Goal: Entertainment & Leisure: Consume media (video, audio)

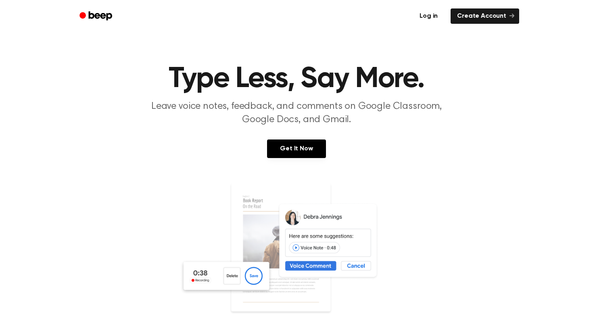
click at [431, 15] on link "Log in" at bounding box center [429, 16] width 34 height 19
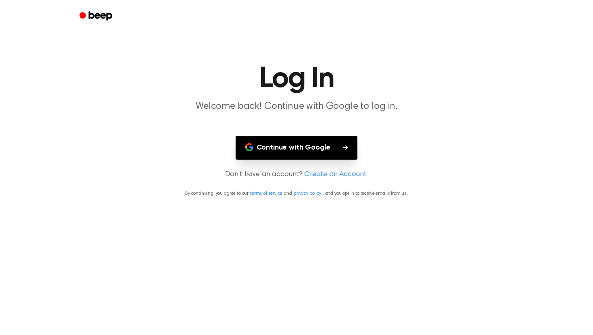
click at [289, 148] on button "Continue with Google" at bounding box center [297, 148] width 122 height 24
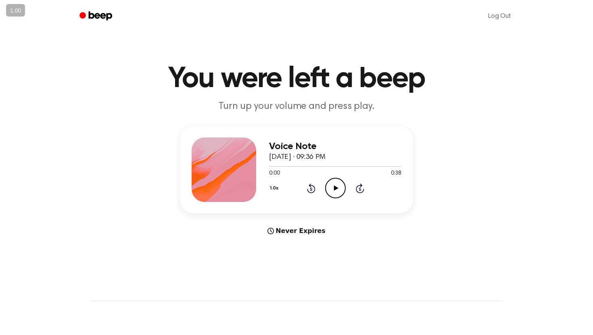
click at [329, 187] on icon "Play Audio" at bounding box center [335, 188] width 21 height 21
click at [332, 180] on icon "Play Audio" at bounding box center [335, 188] width 21 height 21
click at [331, 191] on icon "Pause Audio" at bounding box center [335, 188] width 21 height 21
click at [337, 187] on icon "Play Audio" at bounding box center [335, 188] width 21 height 21
click at [337, 187] on icon at bounding box center [336, 188] width 4 height 5
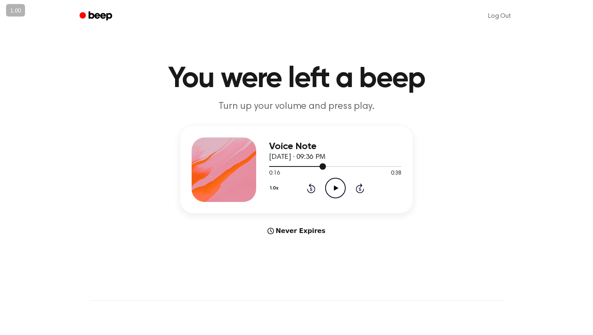
click at [316, 164] on div at bounding box center [335, 166] width 132 height 6
click at [327, 189] on icon "Play Audio" at bounding box center [335, 188] width 21 height 21
click at [302, 165] on div at bounding box center [335, 166] width 132 height 6
click at [331, 184] on icon "Pause Audio" at bounding box center [335, 188] width 21 height 21
click at [333, 182] on icon "Play Audio" at bounding box center [335, 188] width 21 height 21
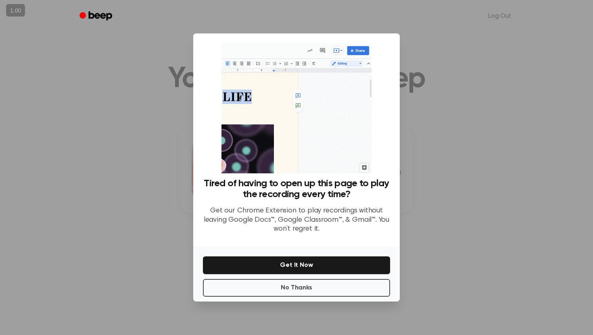
click at [416, 123] on div at bounding box center [296, 167] width 593 height 335
click at [289, 283] on button "No Thanks" at bounding box center [296, 288] width 187 height 18
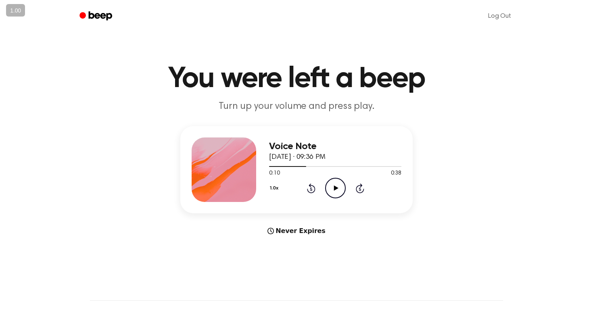
click at [313, 189] on icon "Rewind 5 seconds" at bounding box center [311, 188] width 9 height 10
click at [326, 189] on icon "Play Audio" at bounding box center [335, 188] width 21 height 21
click at [328, 190] on icon "Pause Audio" at bounding box center [335, 188] width 21 height 21
click at [310, 184] on icon at bounding box center [311, 189] width 8 height 10
click at [346, 187] on div "1.0x Rewind 5 seconds Play Audio Skip 5 seconds" at bounding box center [335, 188] width 132 height 21
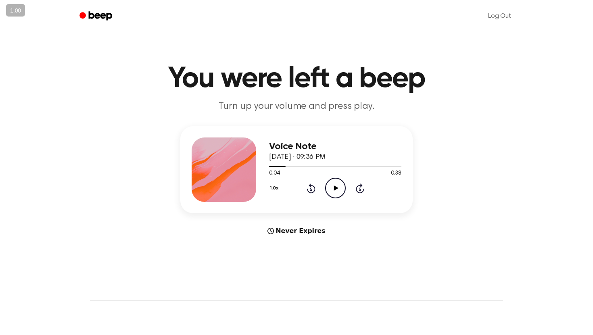
click at [337, 186] on icon "Play Audio" at bounding box center [335, 188] width 21 height 21
click at [340, 187] on icon "Pause Audio" at bounding box center [335, 188] width 21 height 21
click at [318, 189] on div "1.0x Rewind 5 seconds Play Audio Skip 5 seconds" at bounding box center [335, 188] width 132 height 21
click at [313, 187] on icon "Rewind 5 seconds" at bounding box center [311, 188] width 9 height 10
click at [329, 191] on icon "Play Audio" at bounding box center [335, 188] width 21 height 21
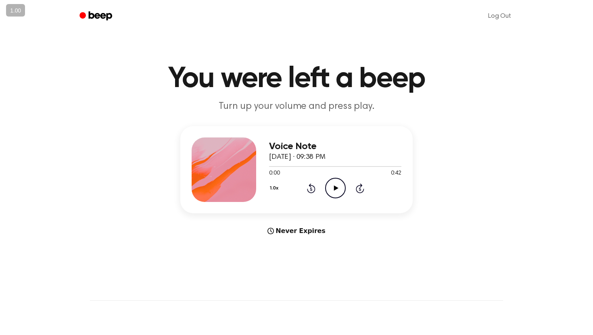
click at [337, 191] on icon "Play Audio" at bounding box center [335, 188] width 21 height 21
click at [510, 111] on header "You were left a beep Turn up your volume and press play." at bounding box center [297, 89] width 574 height 49
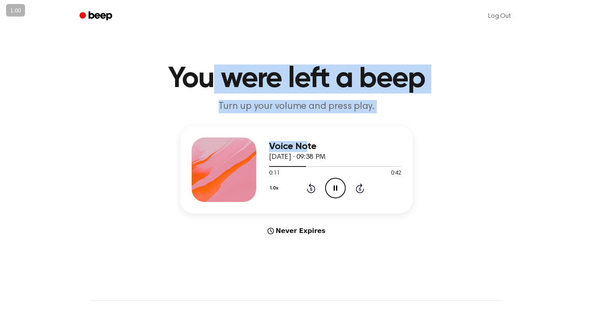
drag, startPoint x: 307, startPoint y: 147, endPoint x: 191, endPoint y: 57, distance: 147.9
click at [197, 61] on main "You were left a beep Turn up your volume and press play. Voice Note September 9…" at bounding box center [296, 241] width 593 height 482
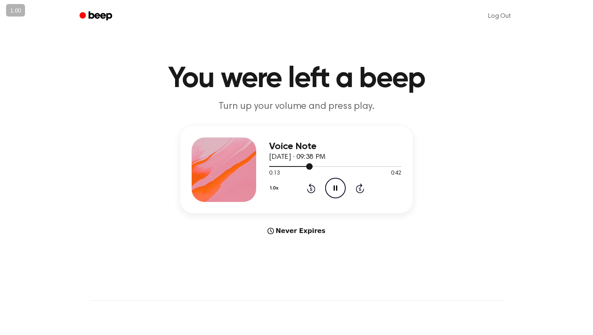
click at [271, 166] on div at bounding box center [291, 166] width 44 height 1
click at [338, 184] on icon "Pause Audio" at bounding box center [335, 188] width 21 height 21
click at [329, 182] on icon "Play Audio" at bounding box center [335, 188] width 21 height 21
click at [334, 189] on icon at bounding box center [336, 188] width 4 height 5
click at [330, 184] on icon "Play Audio" at bounding box center [335, 188] width 21 height 21
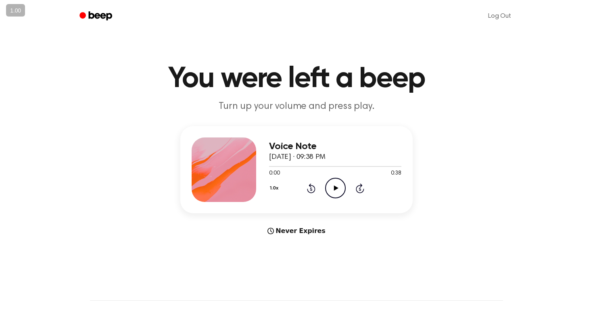
click at [333, 186] on icon "Play Audio" at bounding box center [335, 188] width 21 height 21
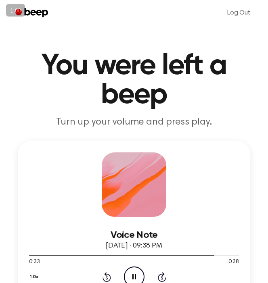
drag, startPoint x: 21, startPoint y: 94, endPoint x: 6, endPoint y: 91, distance: 16.2
